Goal: Navigation & Orientation: Find specific page/section

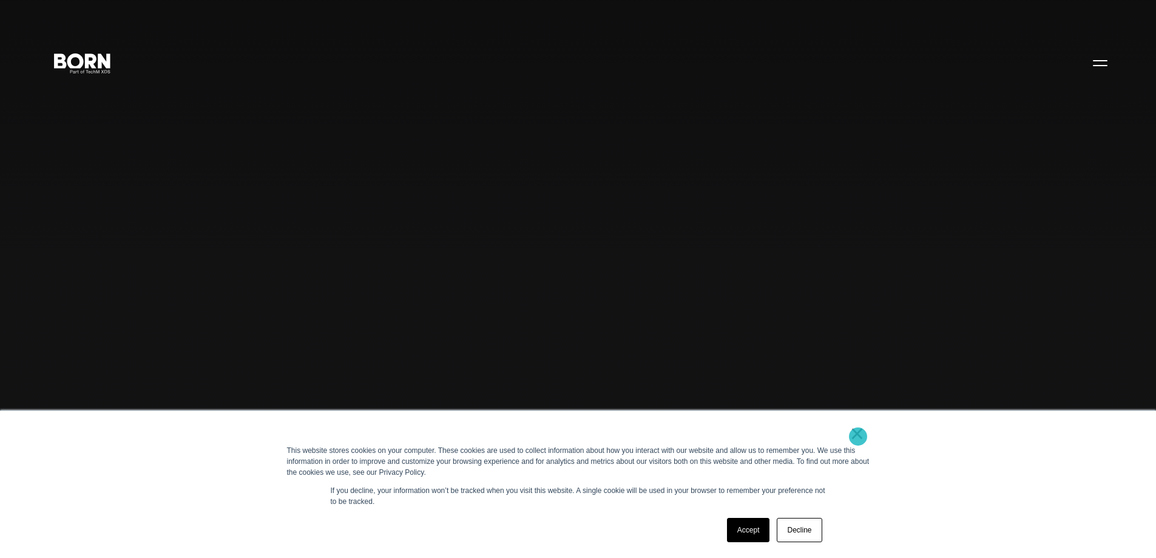
click at [858, 436] on link "×" at bounding box center [857, 433] width 15 height 11
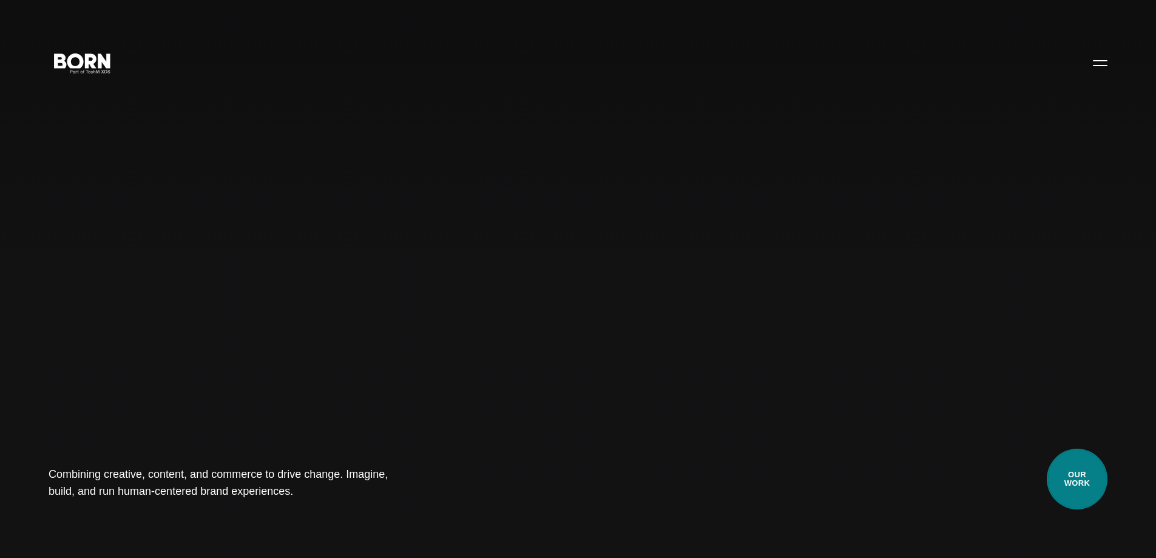
click at [925, 477] on link "Our Work" at bounding box center [1077, 478] width 61 height 61
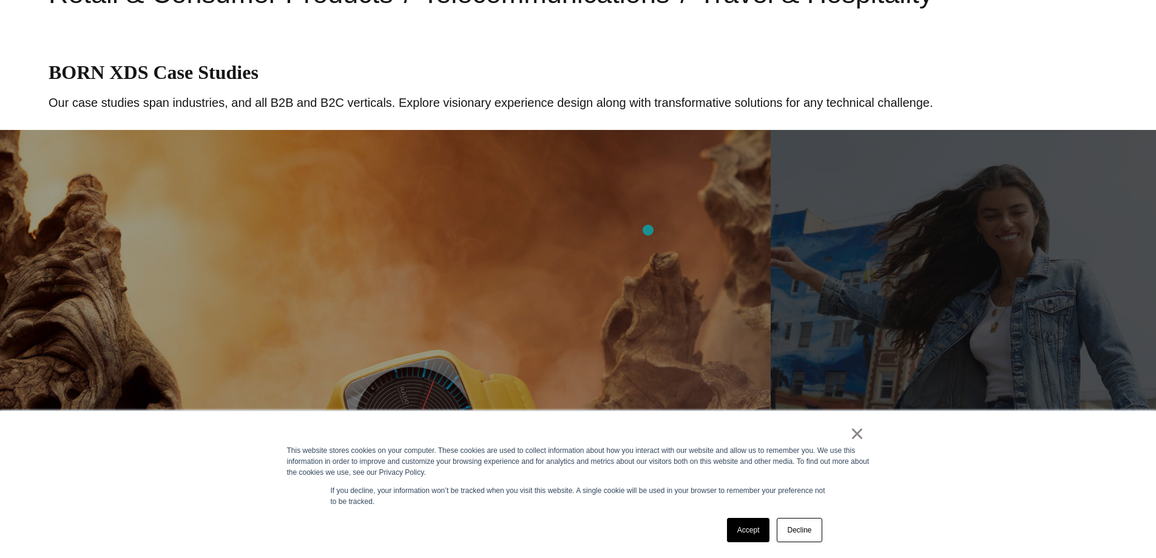
scroll to position [546, 0]
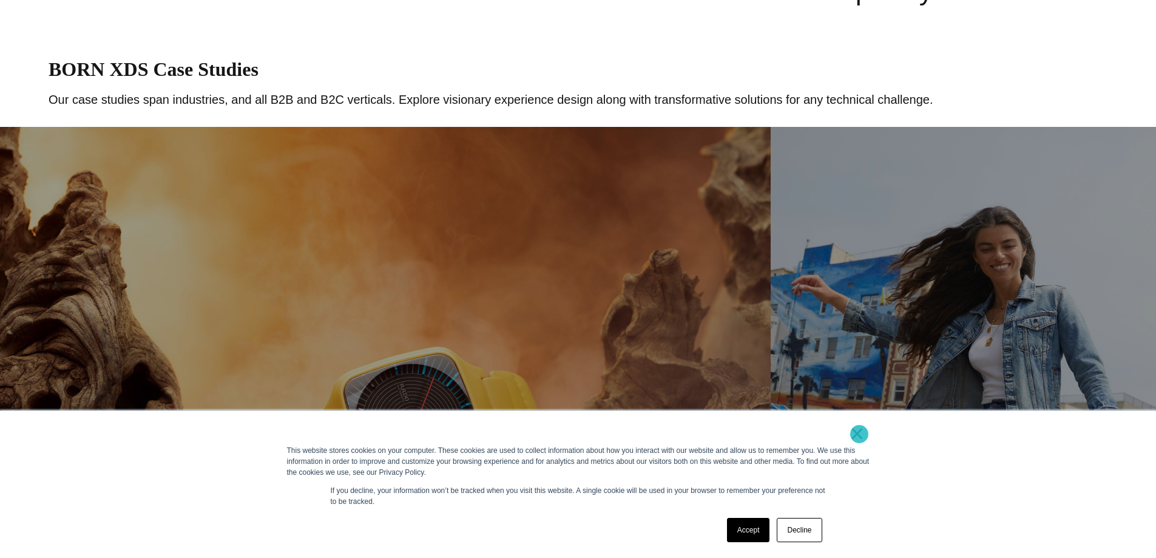
click at [859, 434] on link "×" at bounding box center [857, 433] width 15 height 11
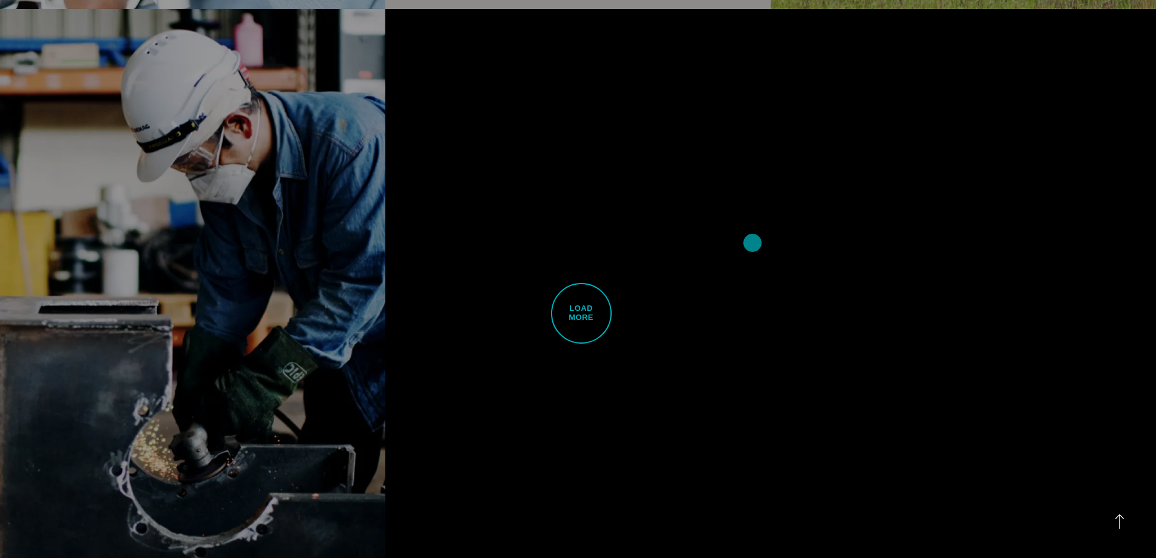
scroll to position [3701, 0]
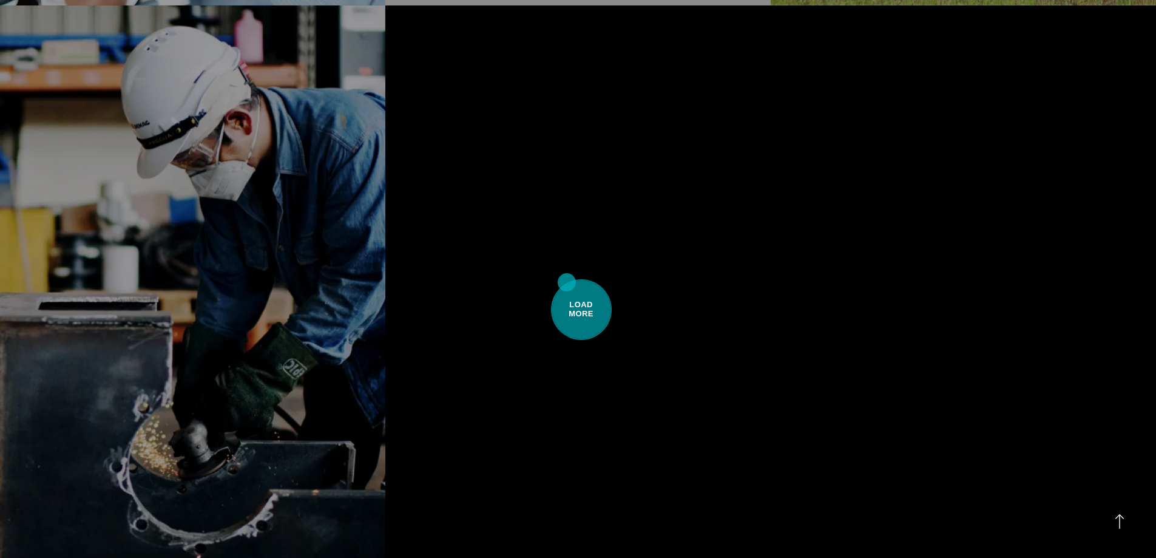
click at [567, 282] on span "Load More" at bounding box center [581, 309] width 61 height 61
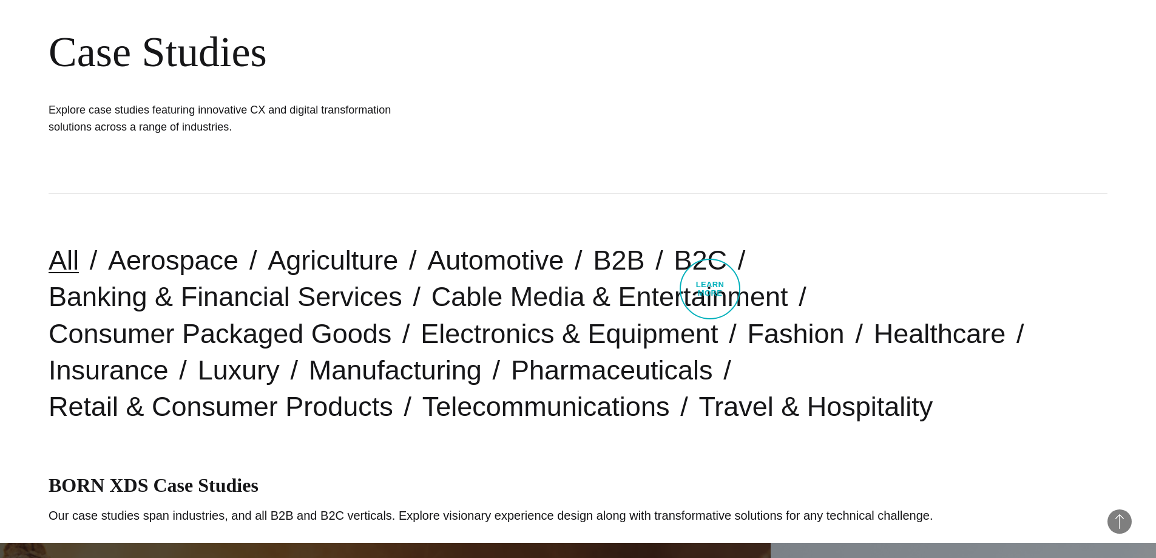
scroll to position [0, 0]
